Goal: Check status

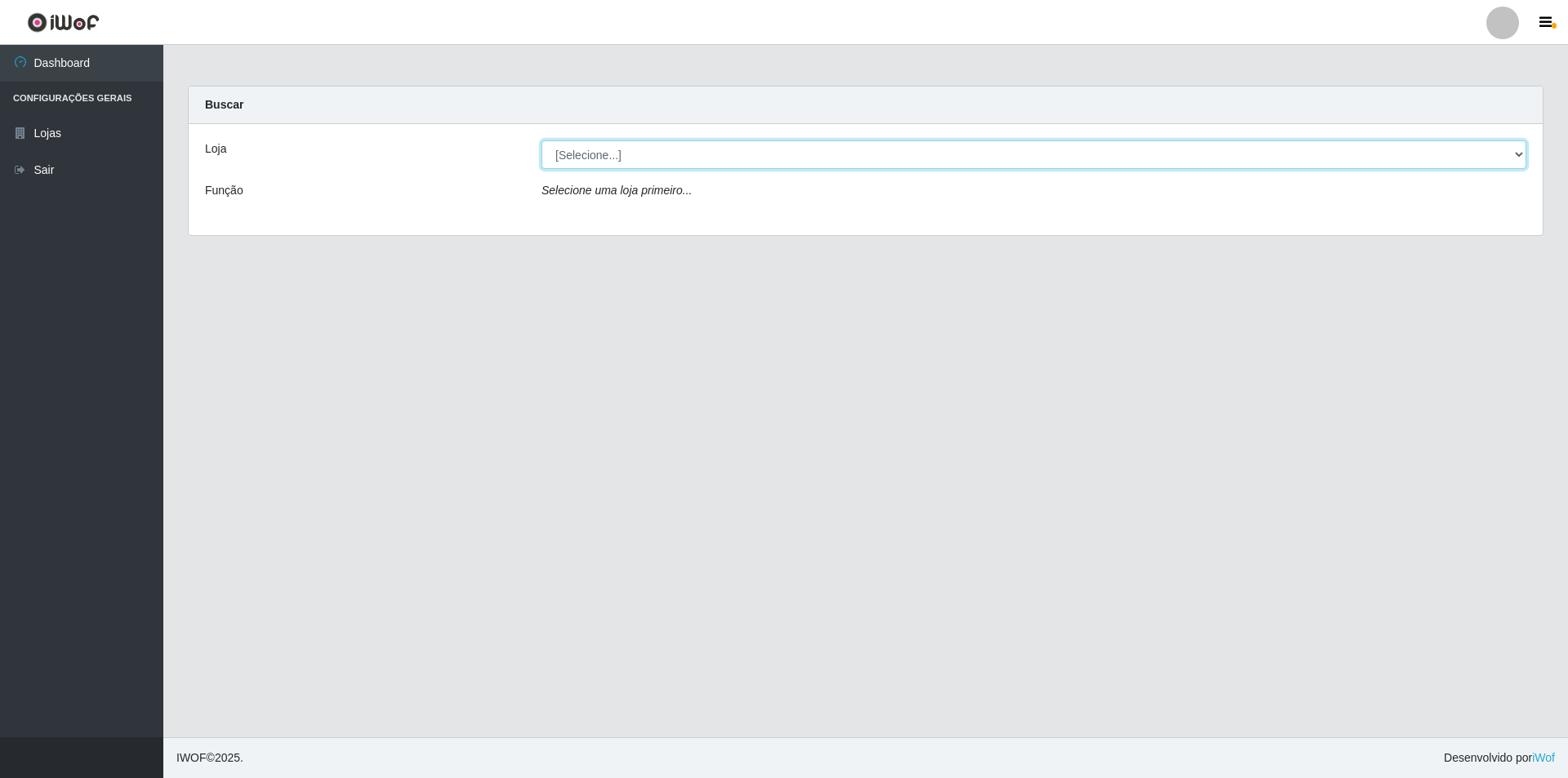
drag, startPoint x: 664, startPoint y: 146, endPoint x: 643, endPoint y: 166, distance: 29.0
click at [664, 146] on select "[Selecione...] Atacado Vem - Loja 31 [GEOGRAPHIC_DATA]" at bounding box center [1034, 155] width 985 height 28
select select "437"
click at [542, 141] on select "[Selecione...] Atacado Vem - Loja 31 [GEOGRAPHIC_DATA]" at bounding box center [1034, 155] width 985 height 28
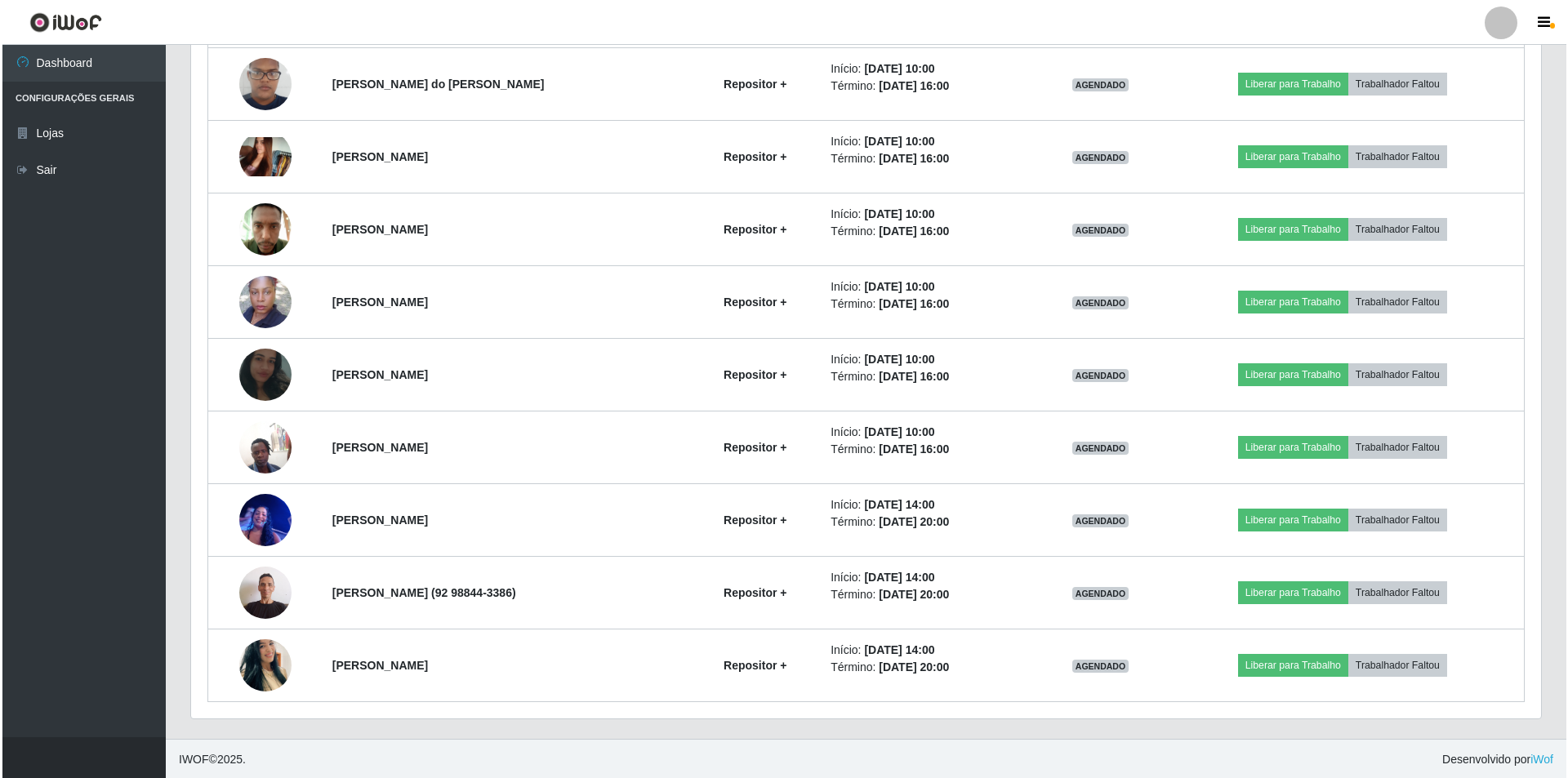
scroll to position [742, 0]
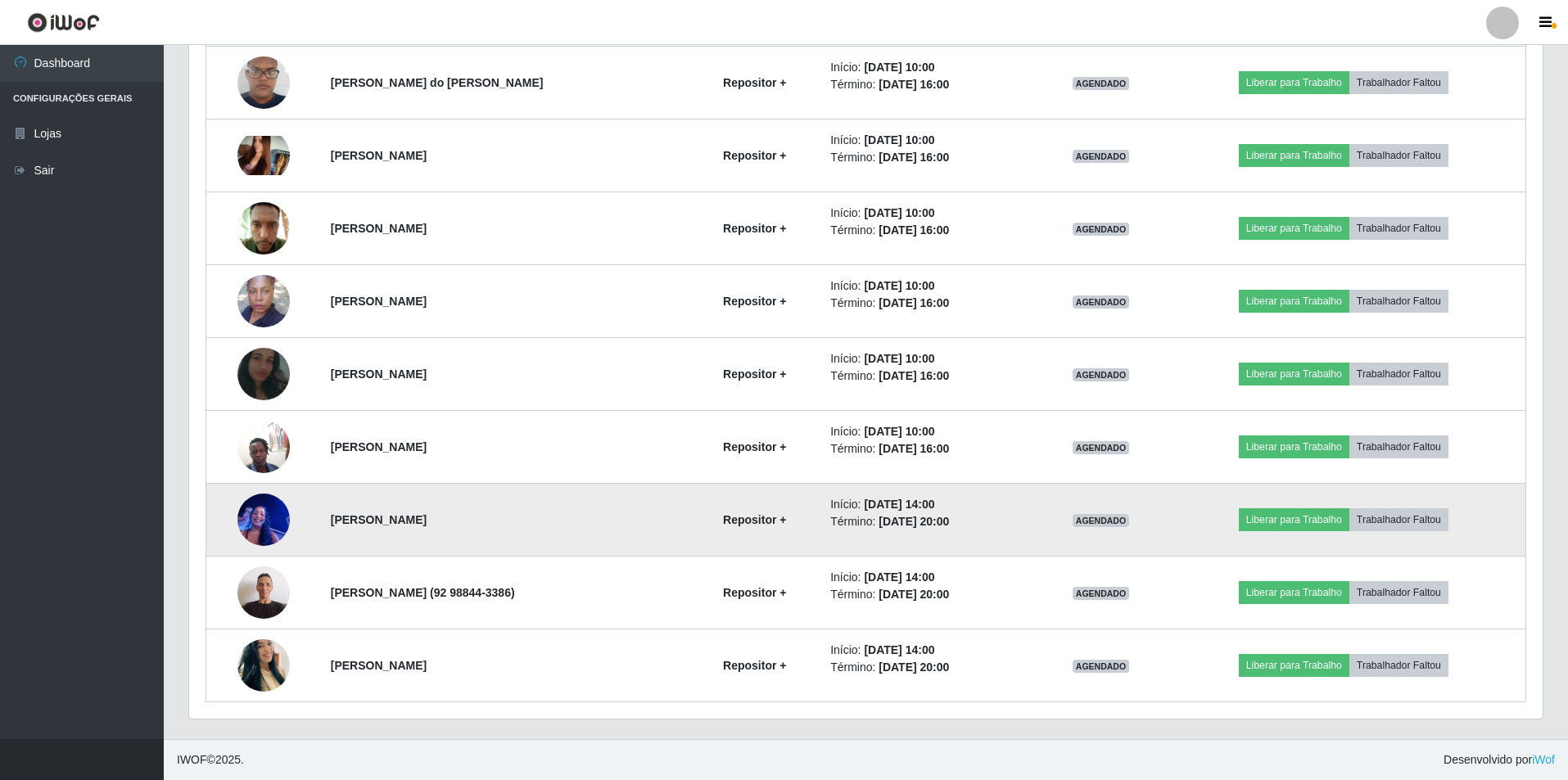
click at [274, 527] on img at bounding box center [263, 519] width 52 height 70
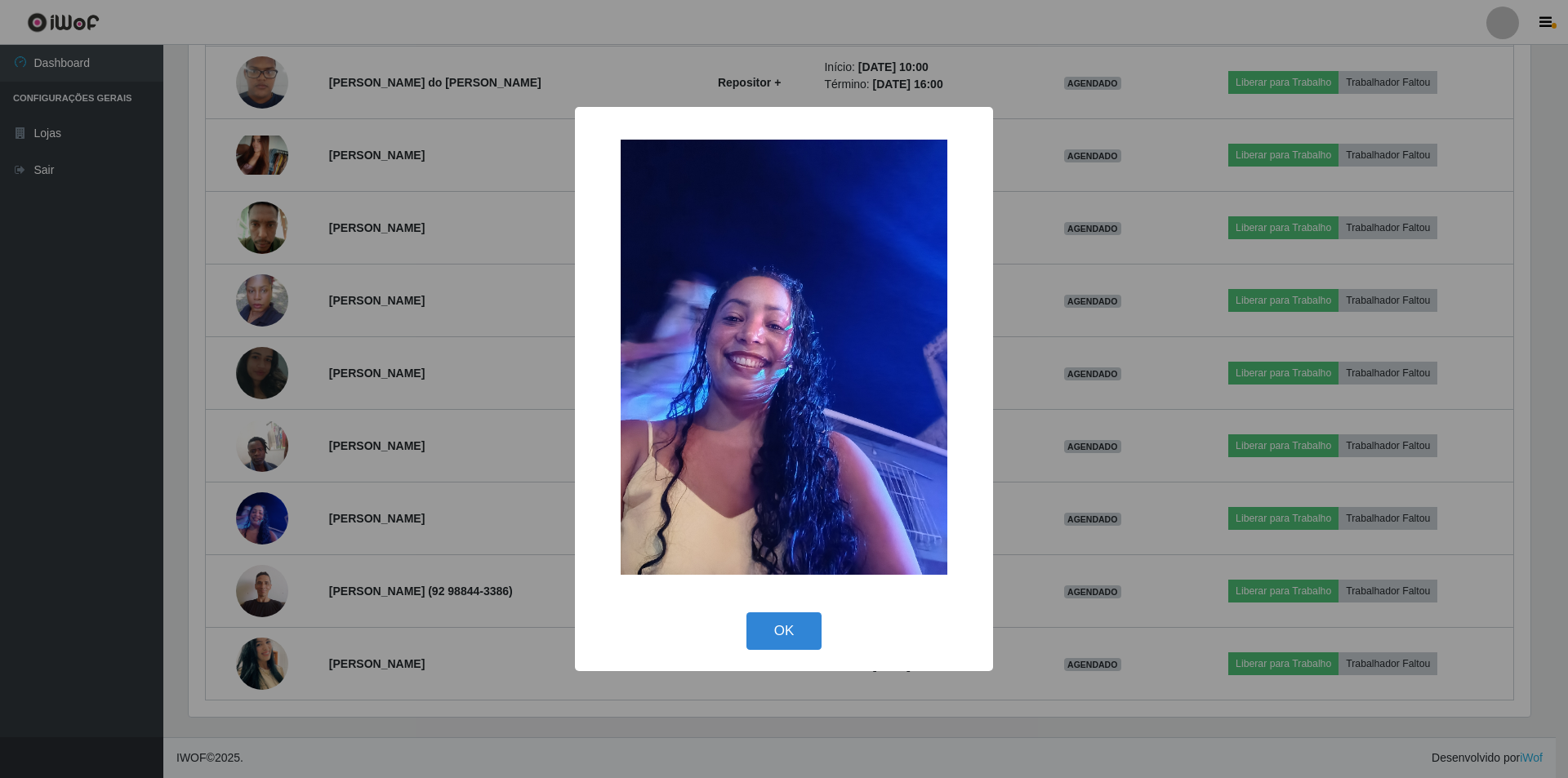
click at [310, 507] on div "× OK Cancel" at bounding box center [784, 389] width 1568 height 778
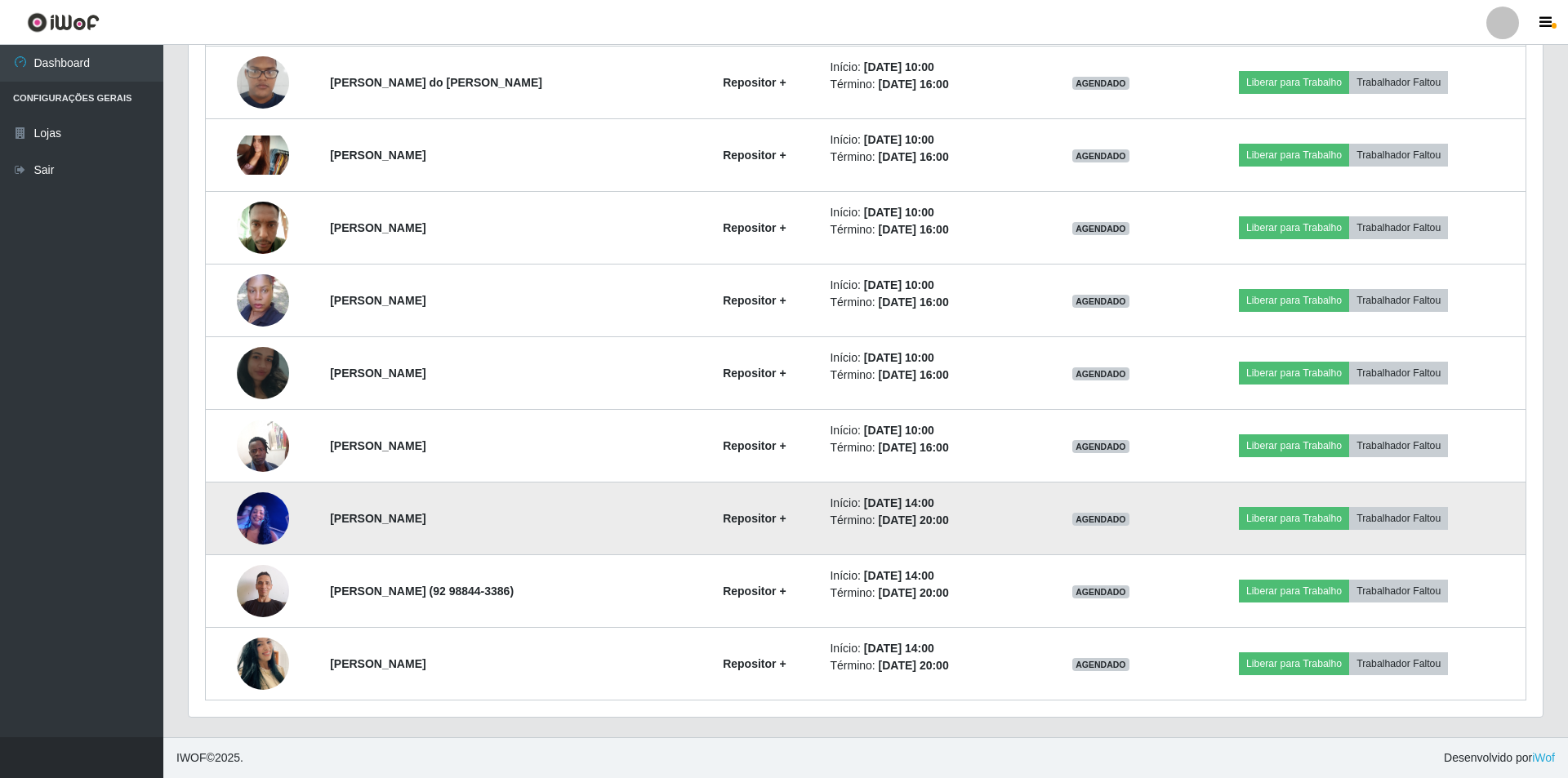
scroll to position [339, 1350]
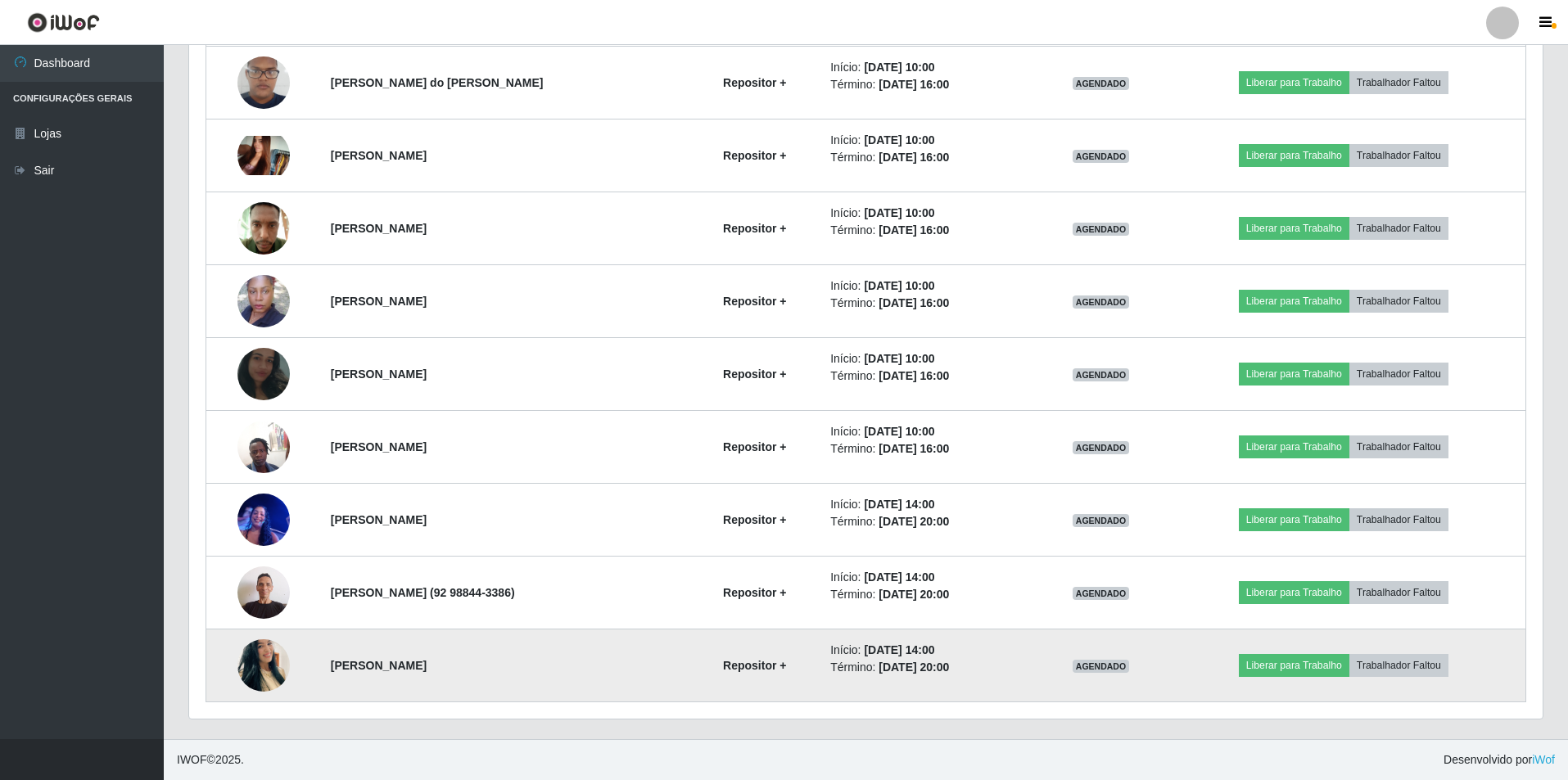
click at [253, 666] on img at bounding box center [263, 665] width 52 height 94
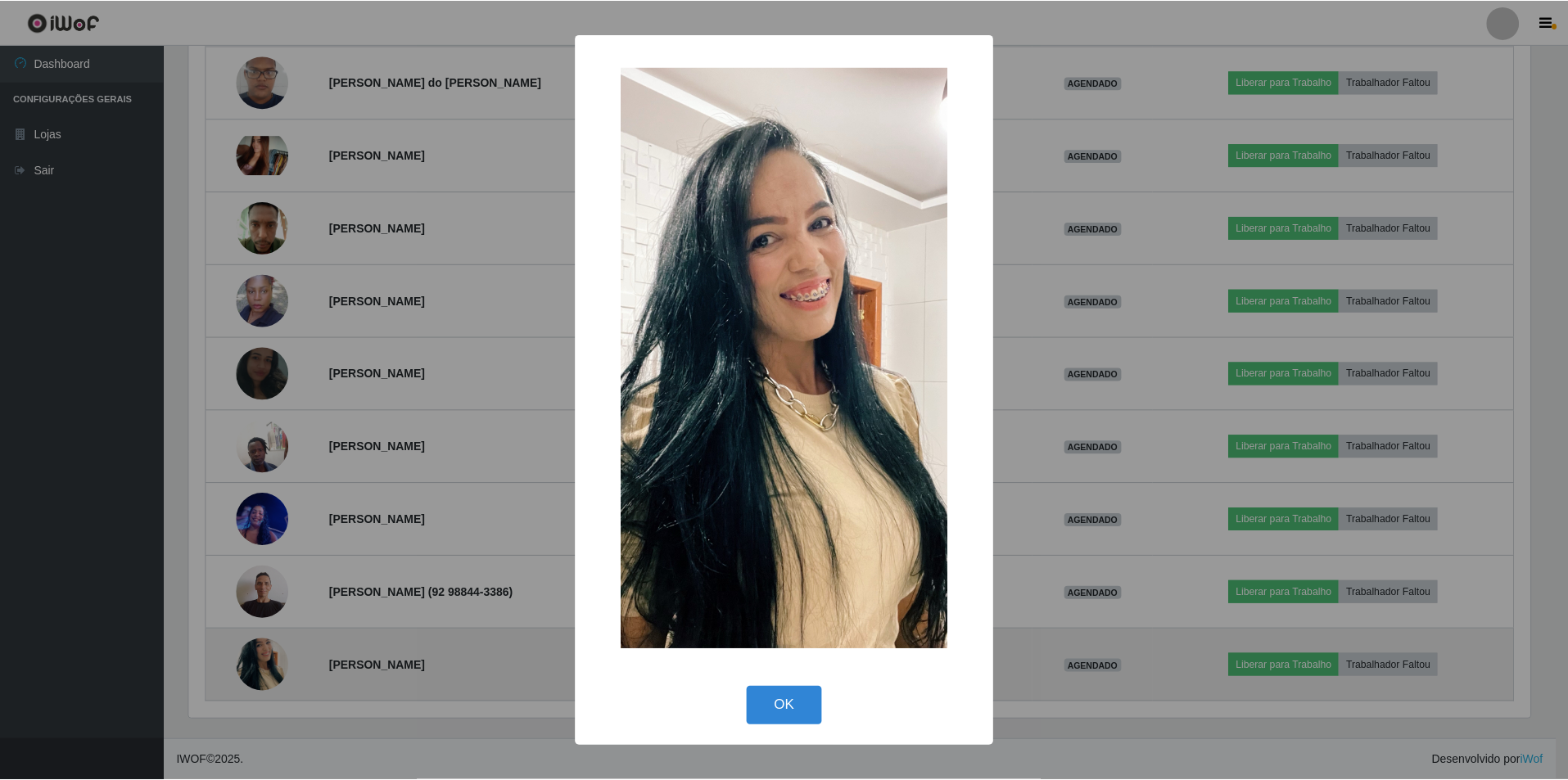
scroll to position [339, 1345]
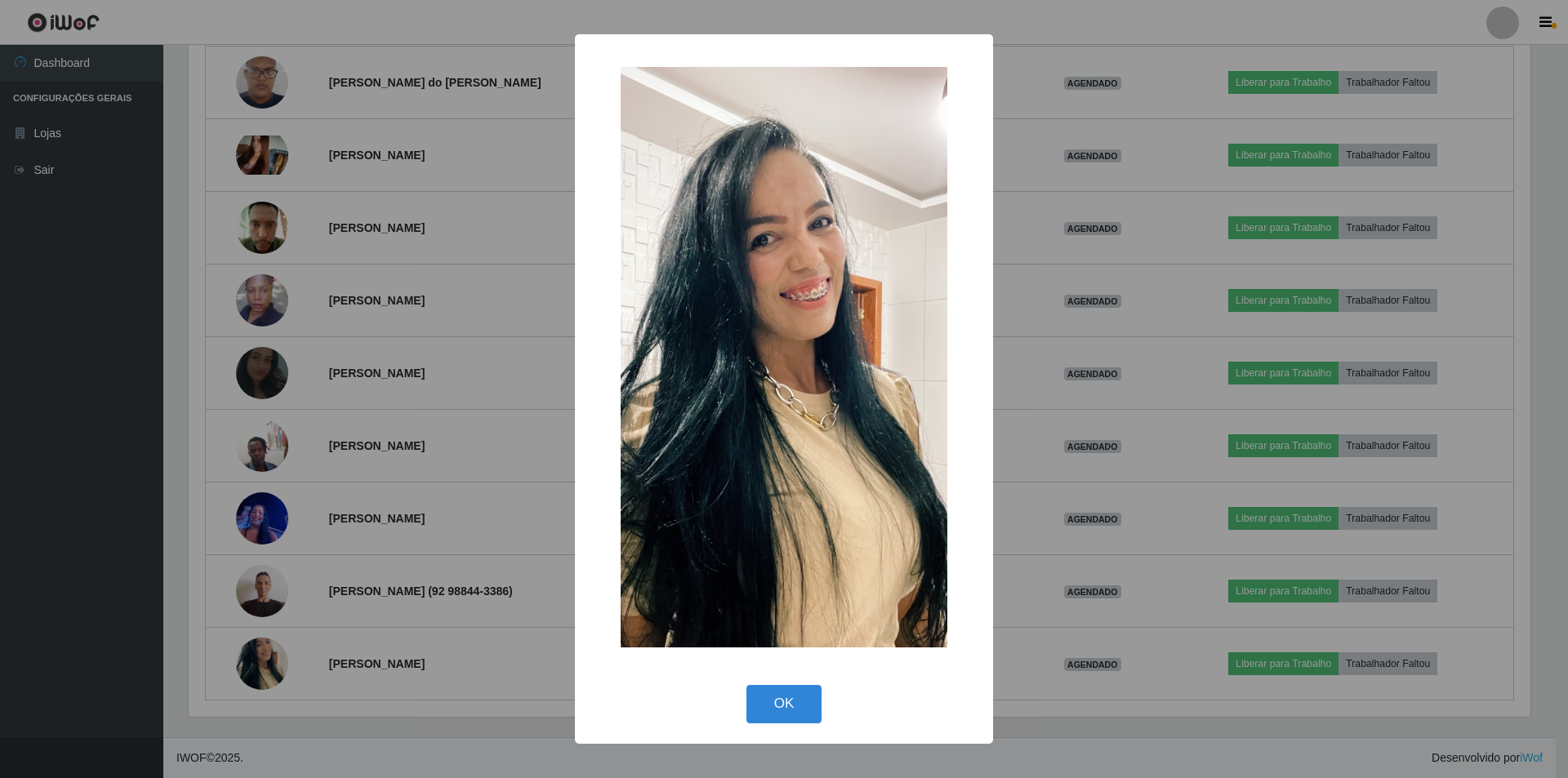
click at [317, 552] on div "× OK Cancel" at bounding box center [784, 389] width 1568 height 778
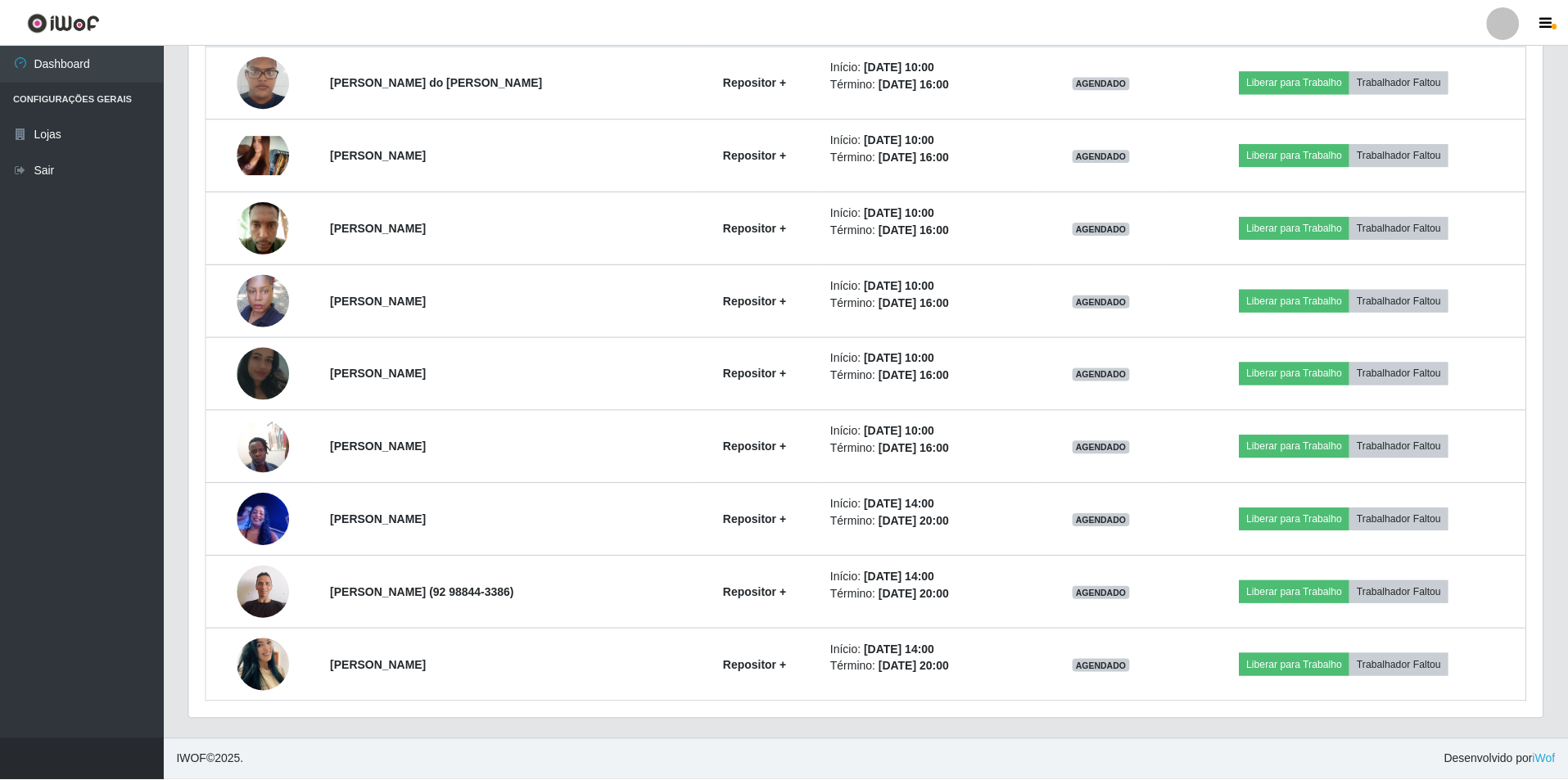
scroll to position [339, 1353]
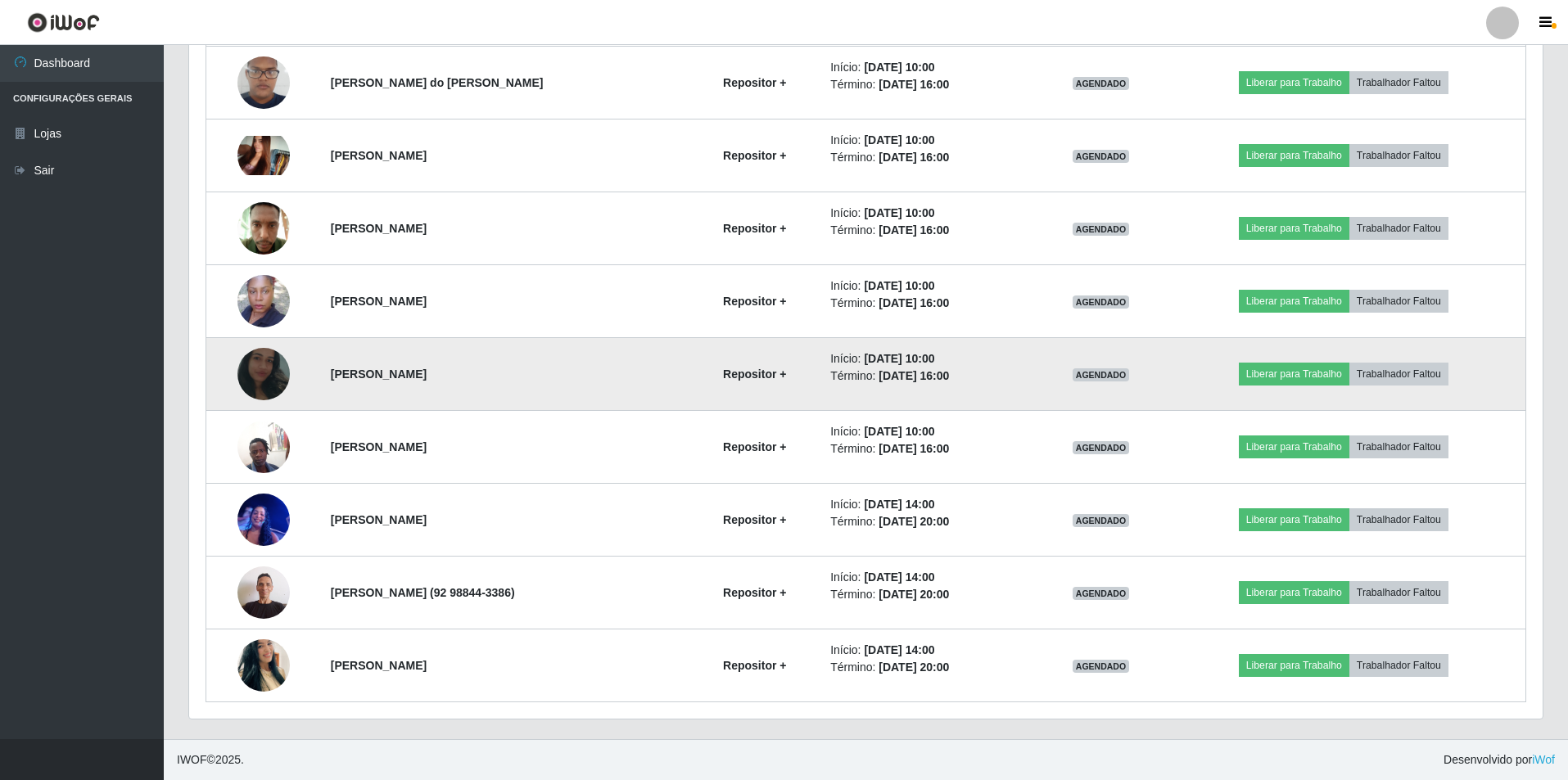
click at [264, 384] on img at bounding box center [263, 373] width 52 height 116
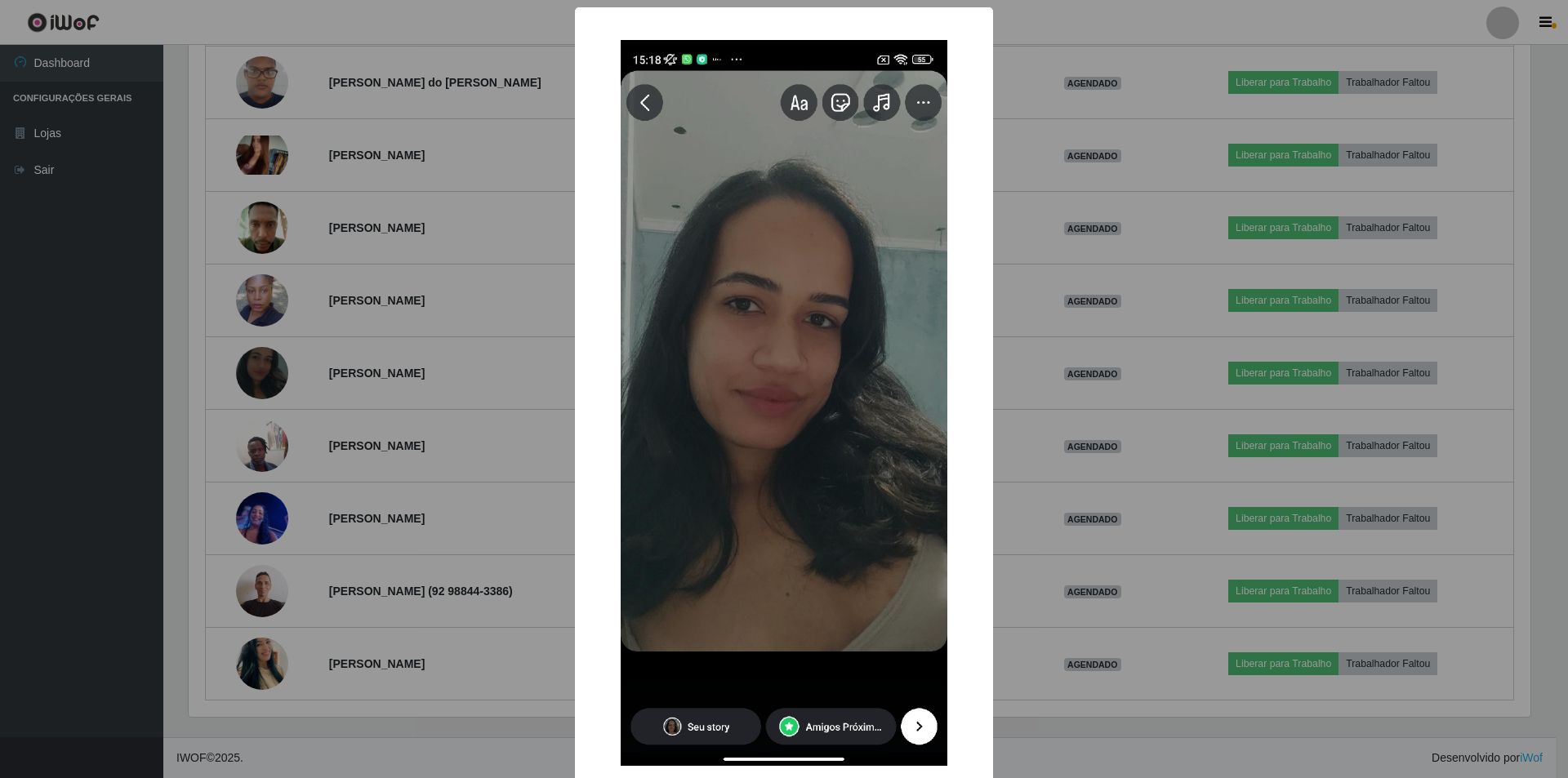
click at [330, 389] on div "× OK Cancel" at bounding box center [784, 389] width 1568 height 778
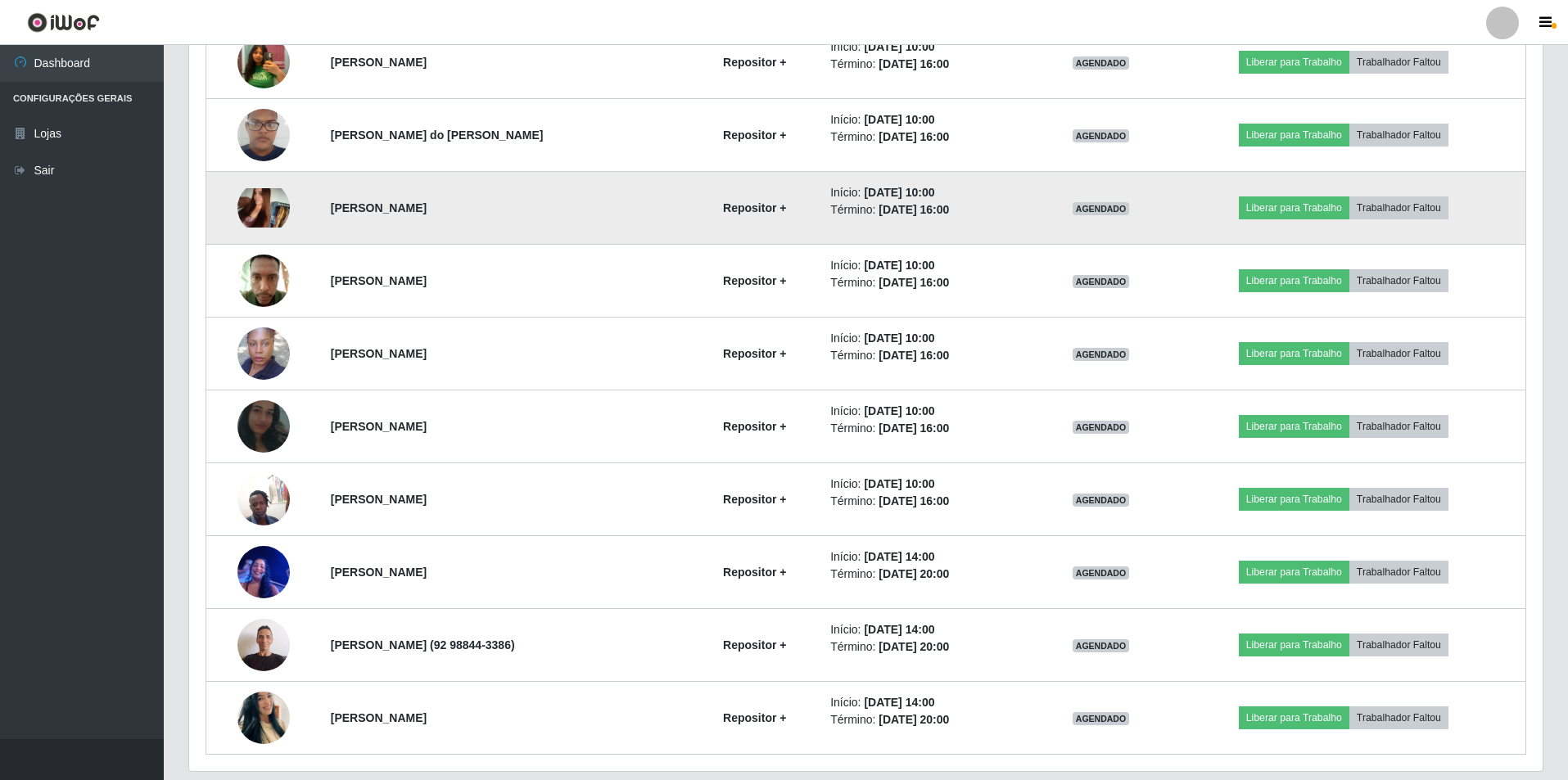
scroll to position [662, 0]
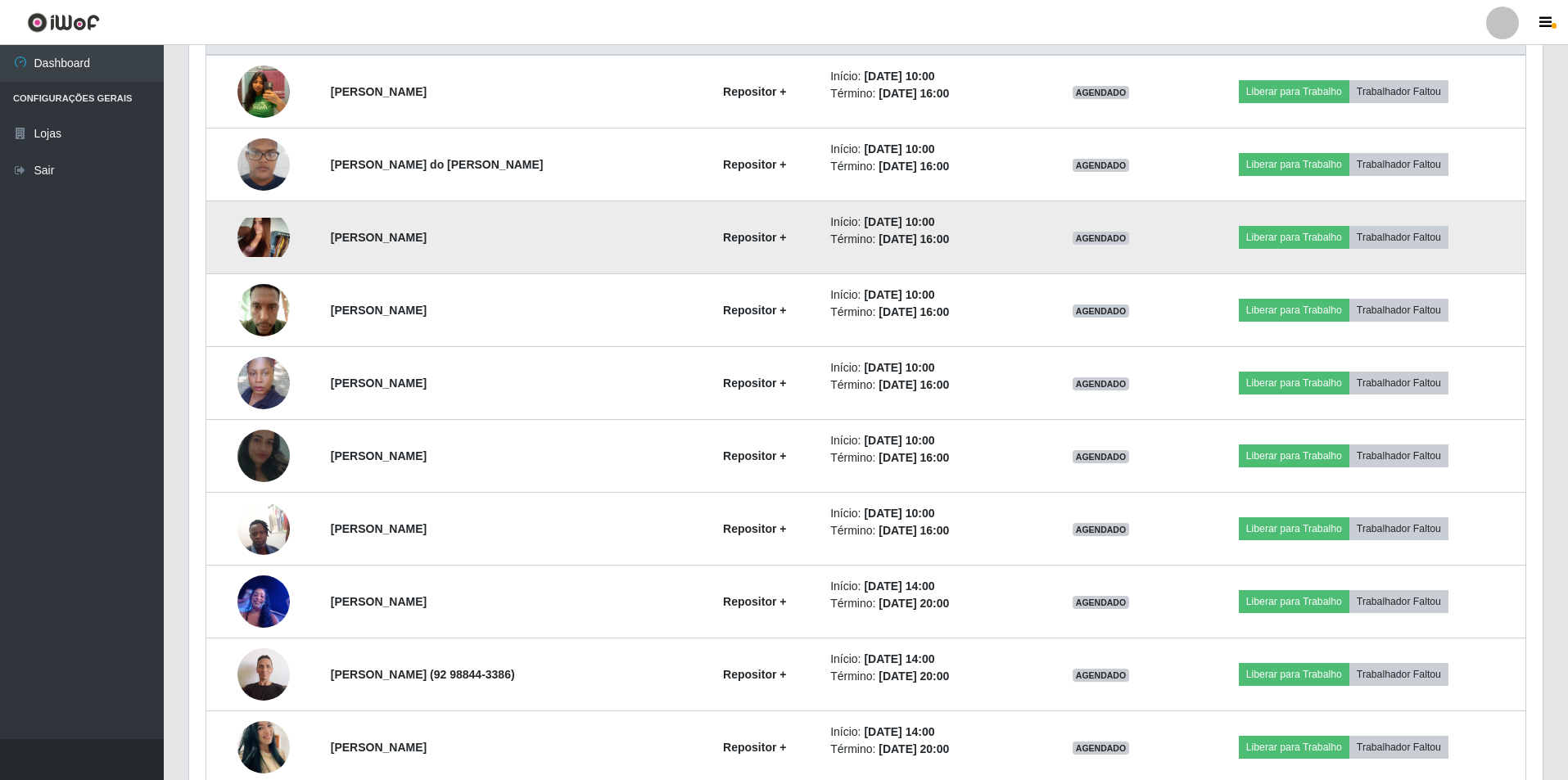
click at [261, 234] on img at bounding box center [263, 237] width 52 height 40
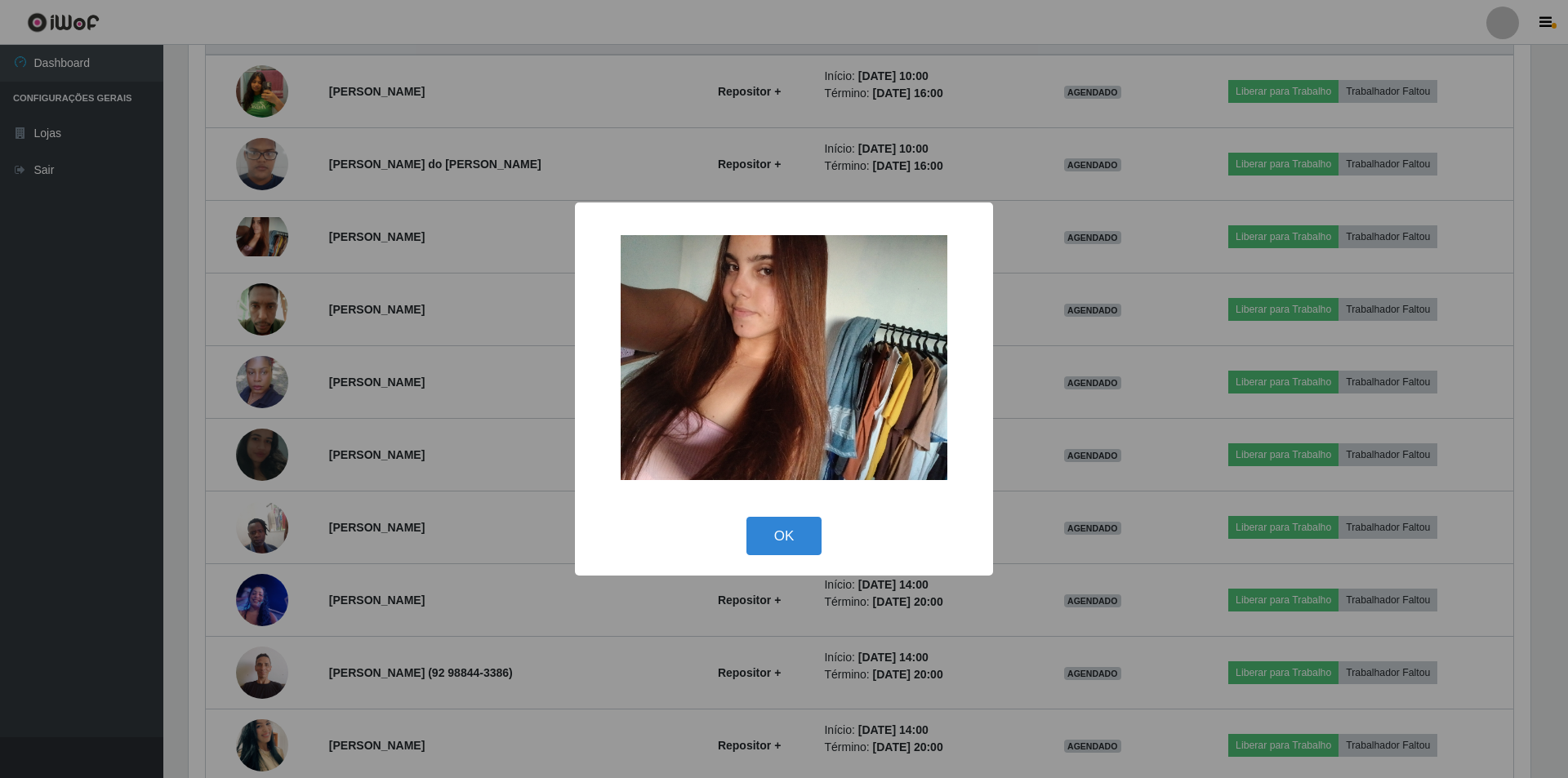
click at [292, 309] on div "× OK Cancel" at bounding box center [784, 389] width 1568 height 778
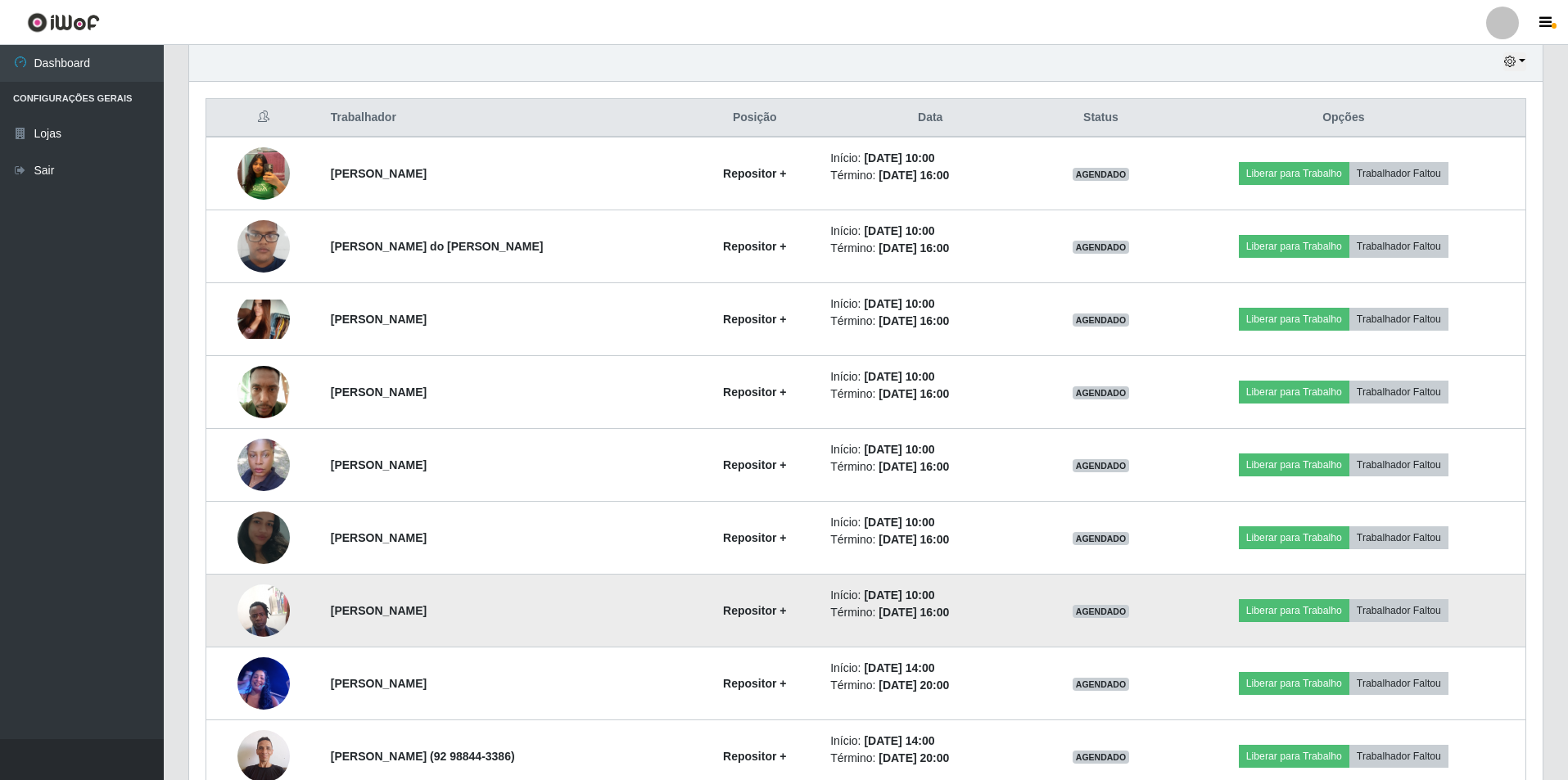
scroll to position [744, 0]
